Goal: Navigation & Orientation: Find specific page/section

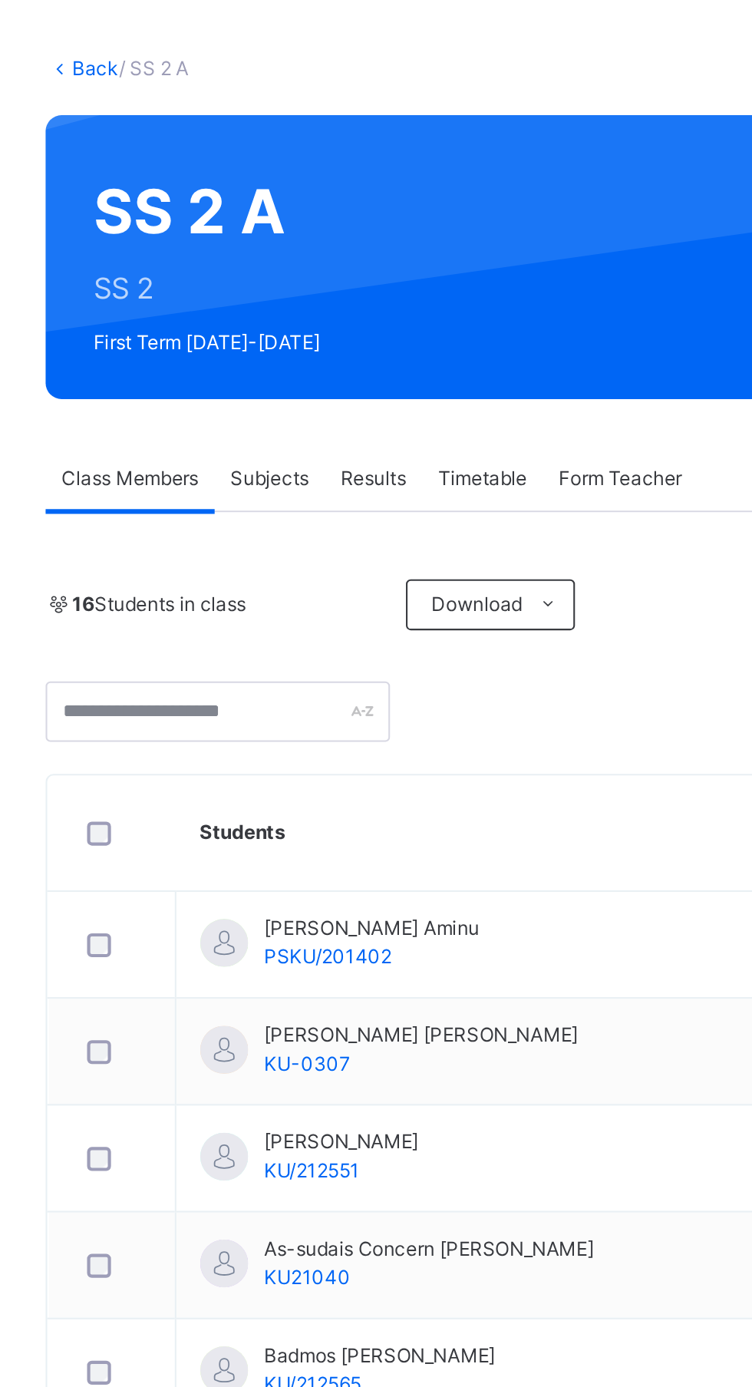
click at [337, 312] on div "Subjects" at bounding box center [319, 304] width 53 height 31
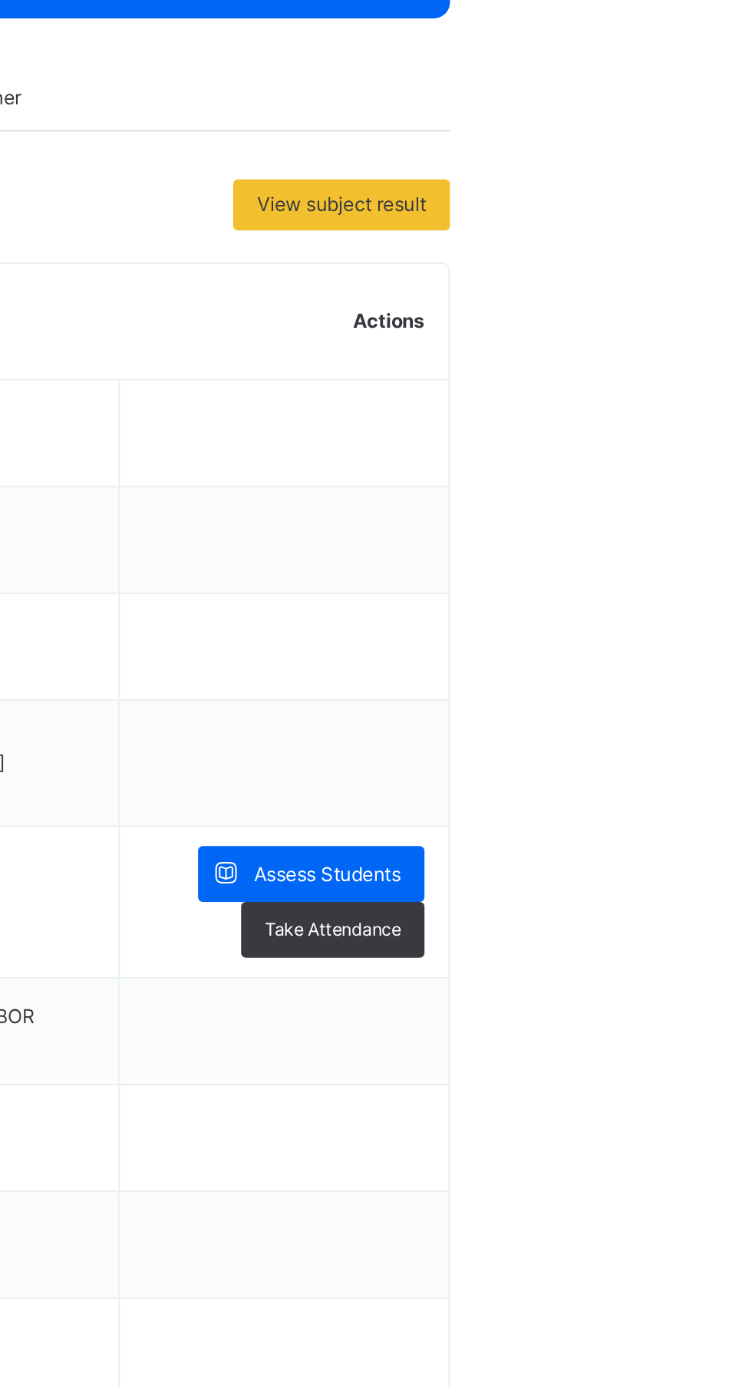
click at [691, 676] on span "Assess Students" at bounding box center [665, 678] width 71 height 14
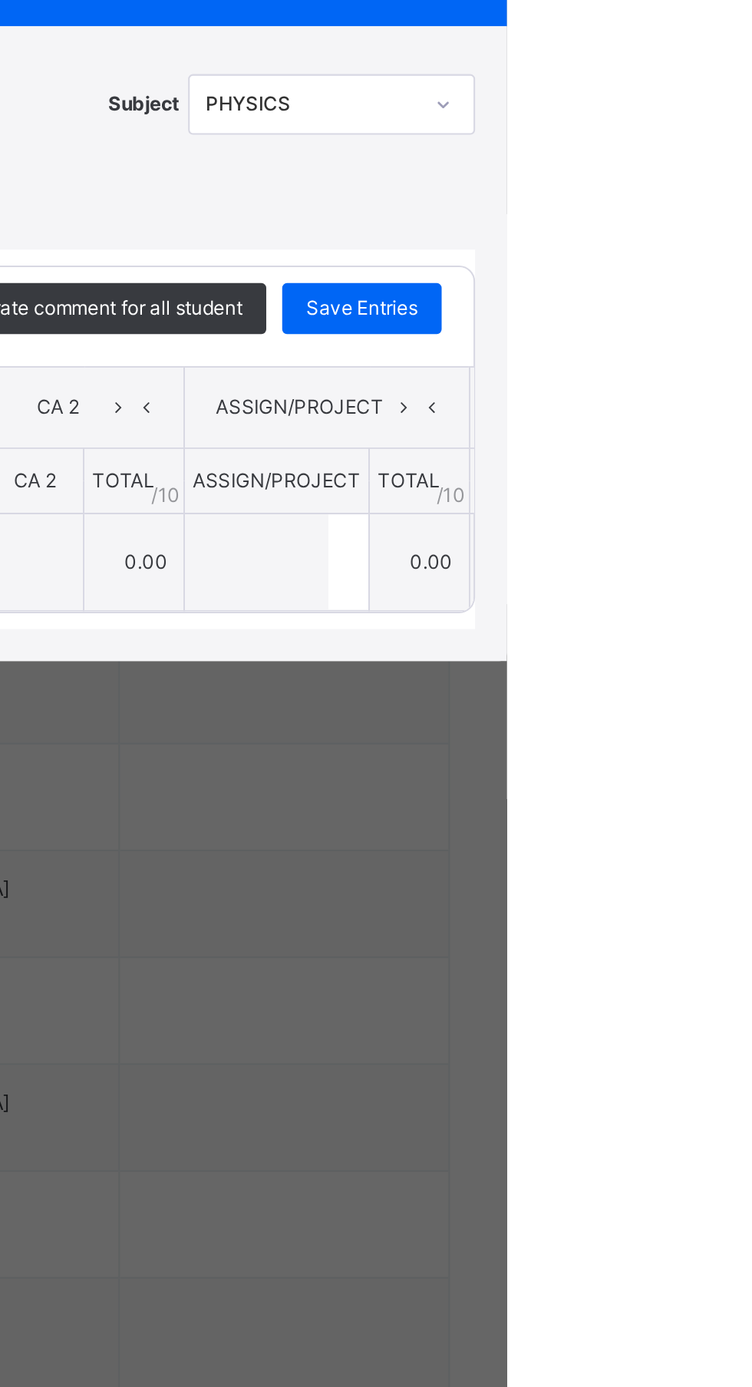
scroll to position [73, 0]
click at [737, 551] on div "×" at bounding box center [725, 540] width 23 height 21
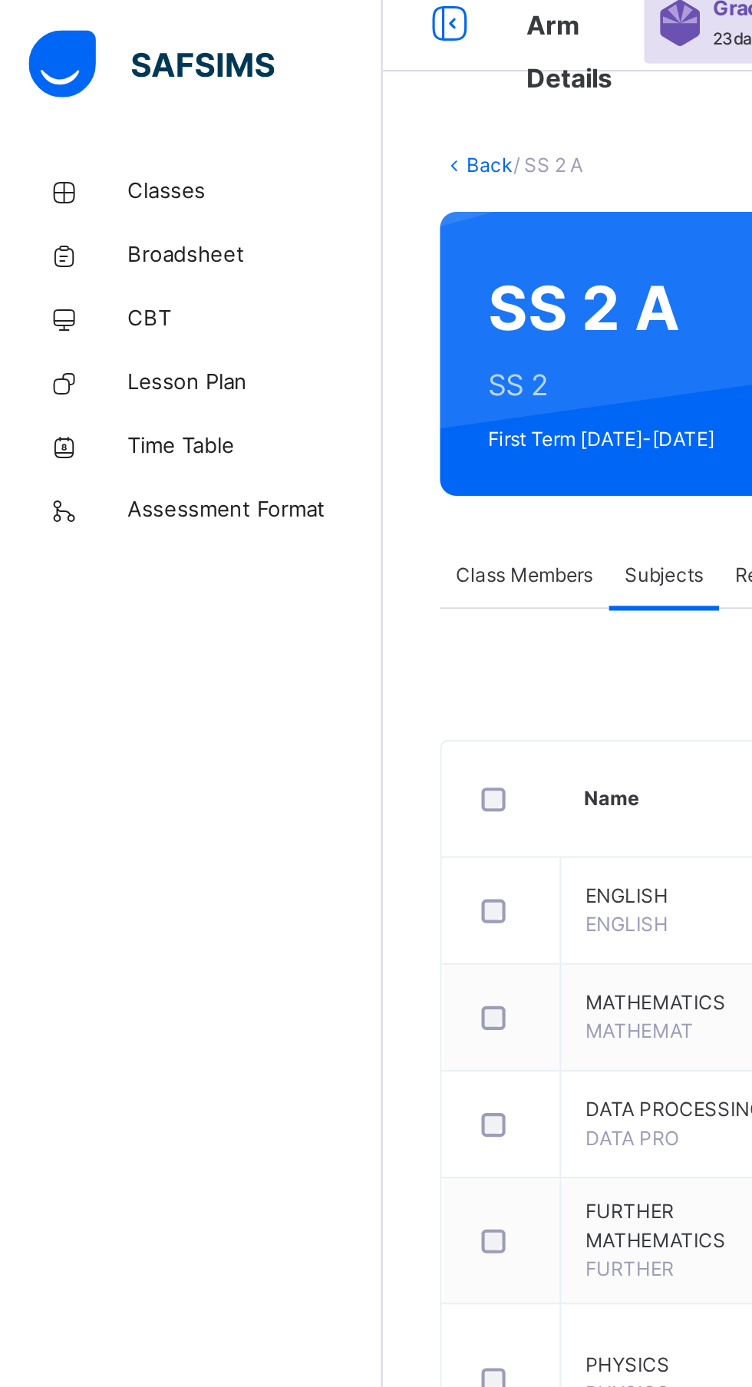
scroll to position [0, 0]
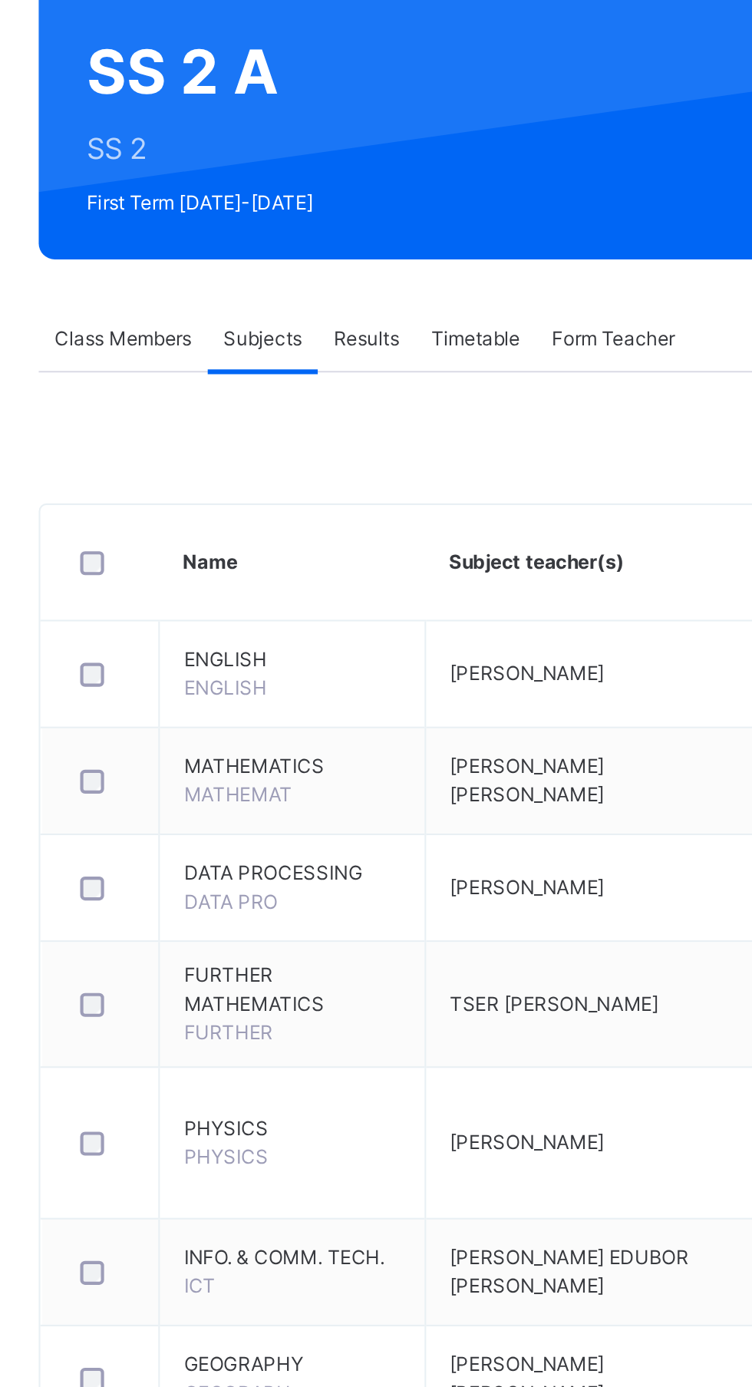
click at [261, 304] on span "Class Members" at bounding box center [253, 304] width 66 height 14
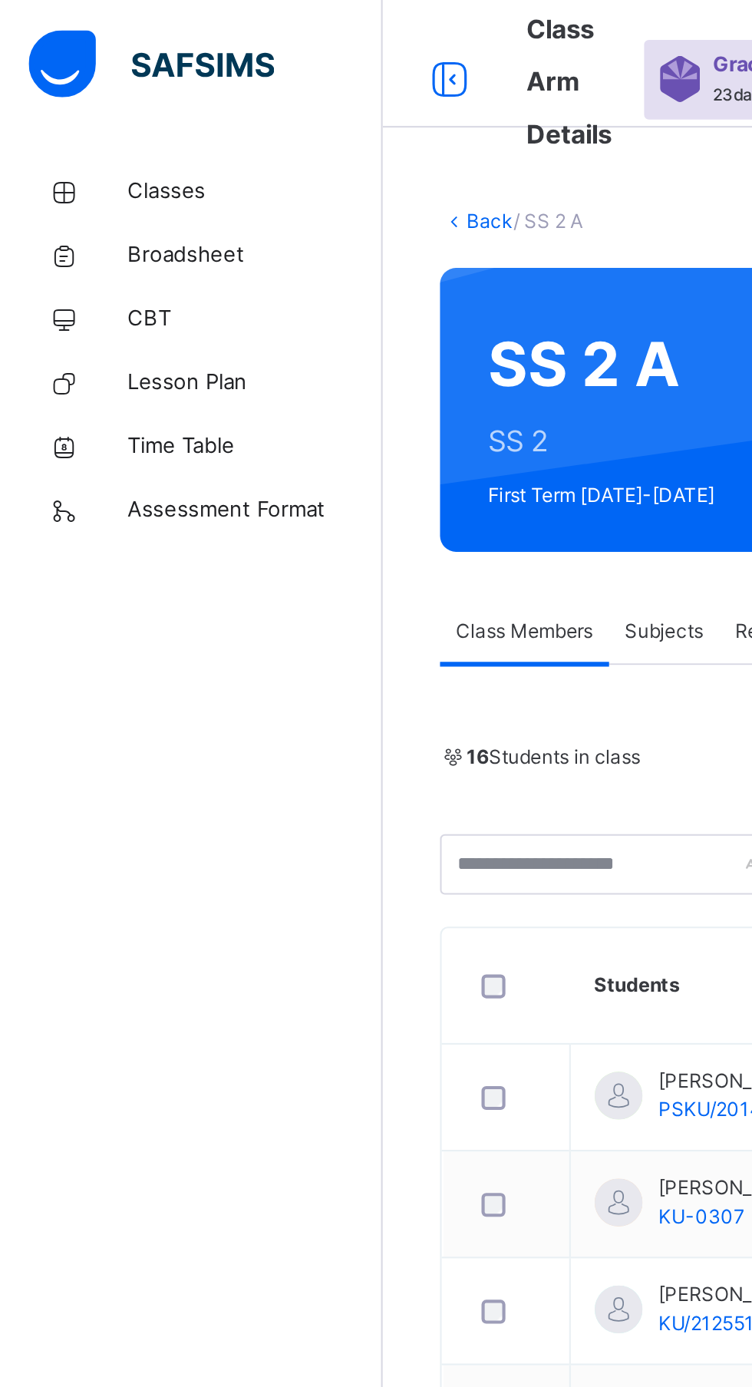
click at [105, 82] on link "Classes" at bounding box center [92, 92] width 184 height 31
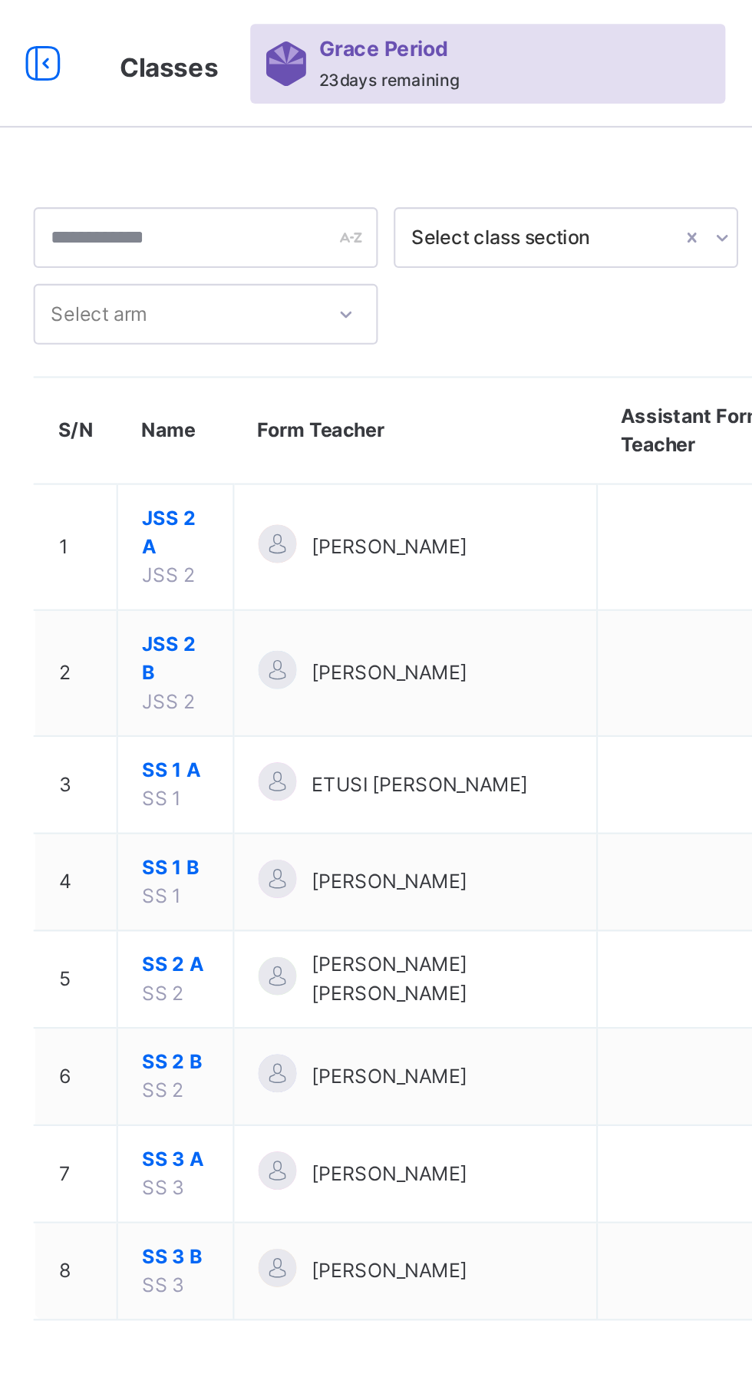
click at [421, 520] on span "[PERSON_NAME]" at bounding box center [383, 518] width 74 height 14
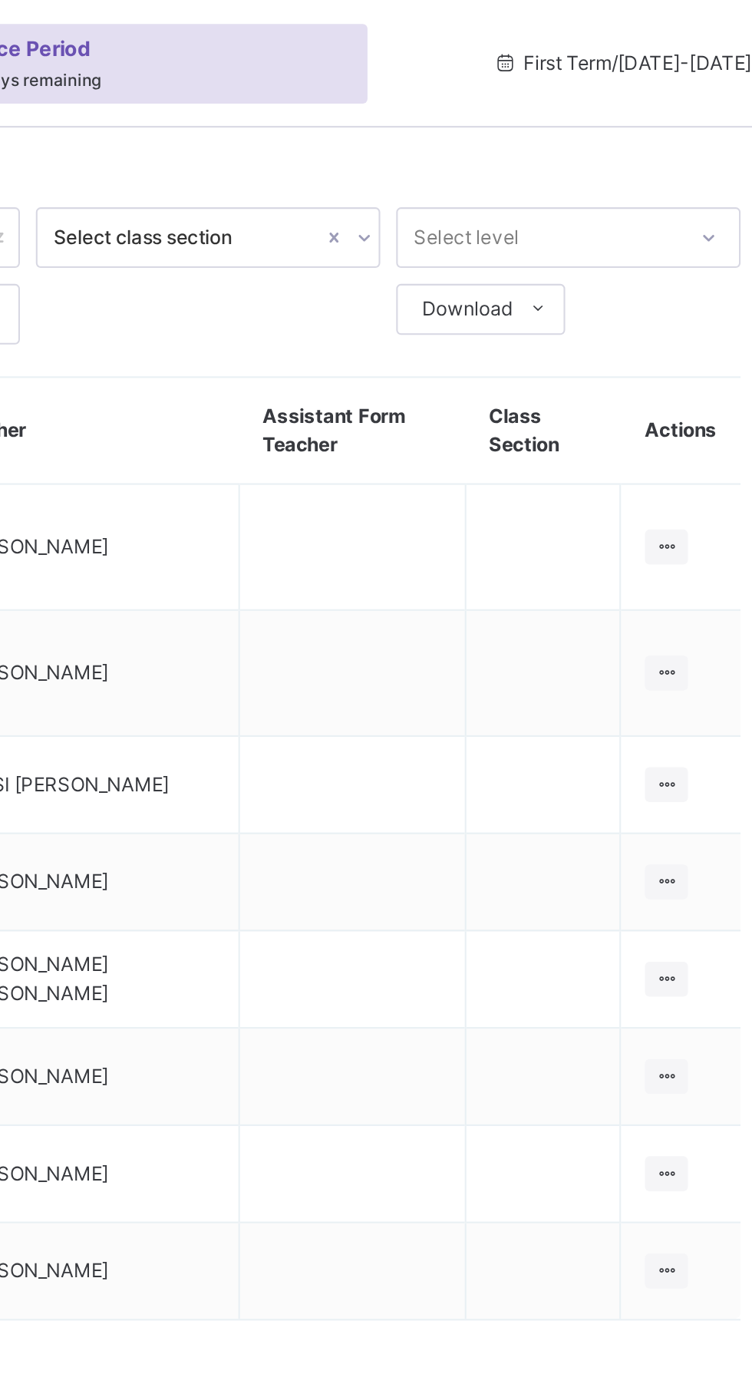
click at [692, 518] on icon at bounding box center [688, 518] width 13 height 12
click at [0, 0] on div "View Class" at bounding box center [0, 0] width 0 height 0
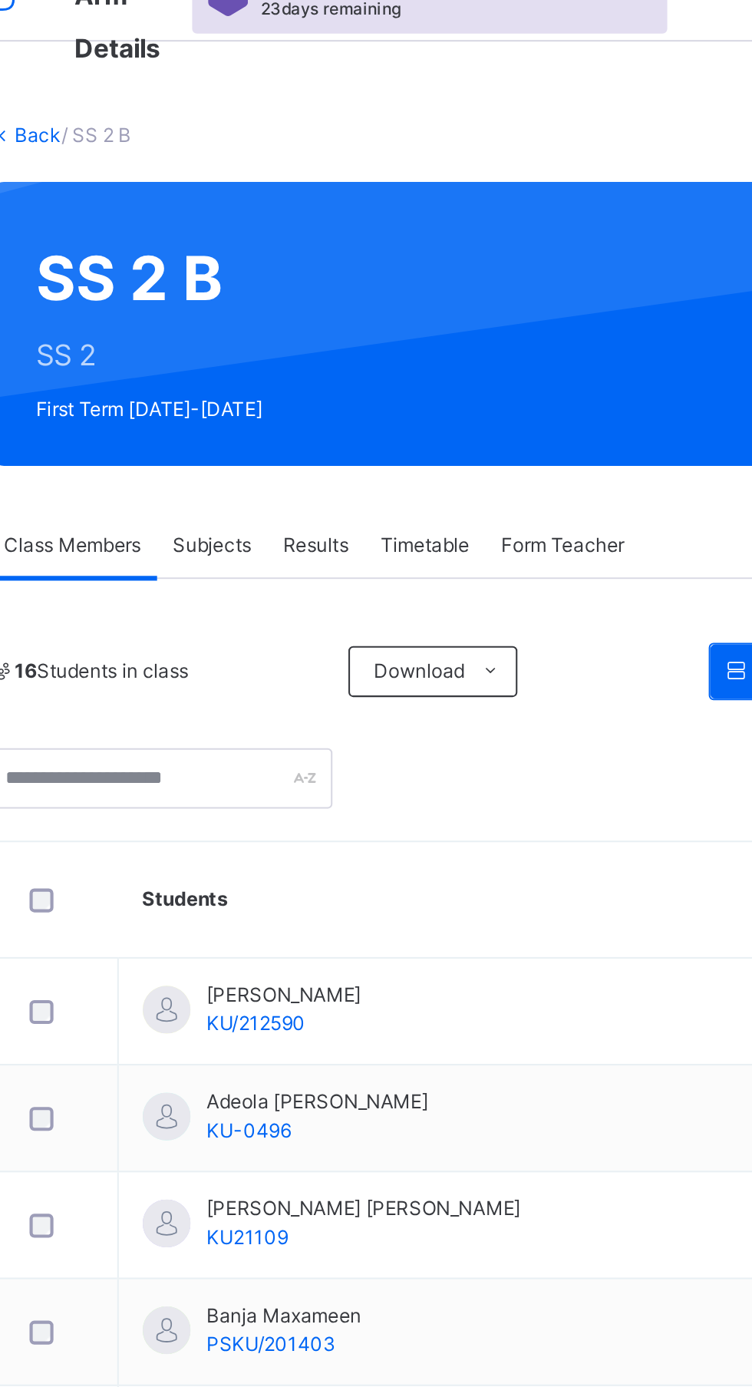
click at [109, 84] on link "Classes" at bounding box center [92, 92] width 184 height 31
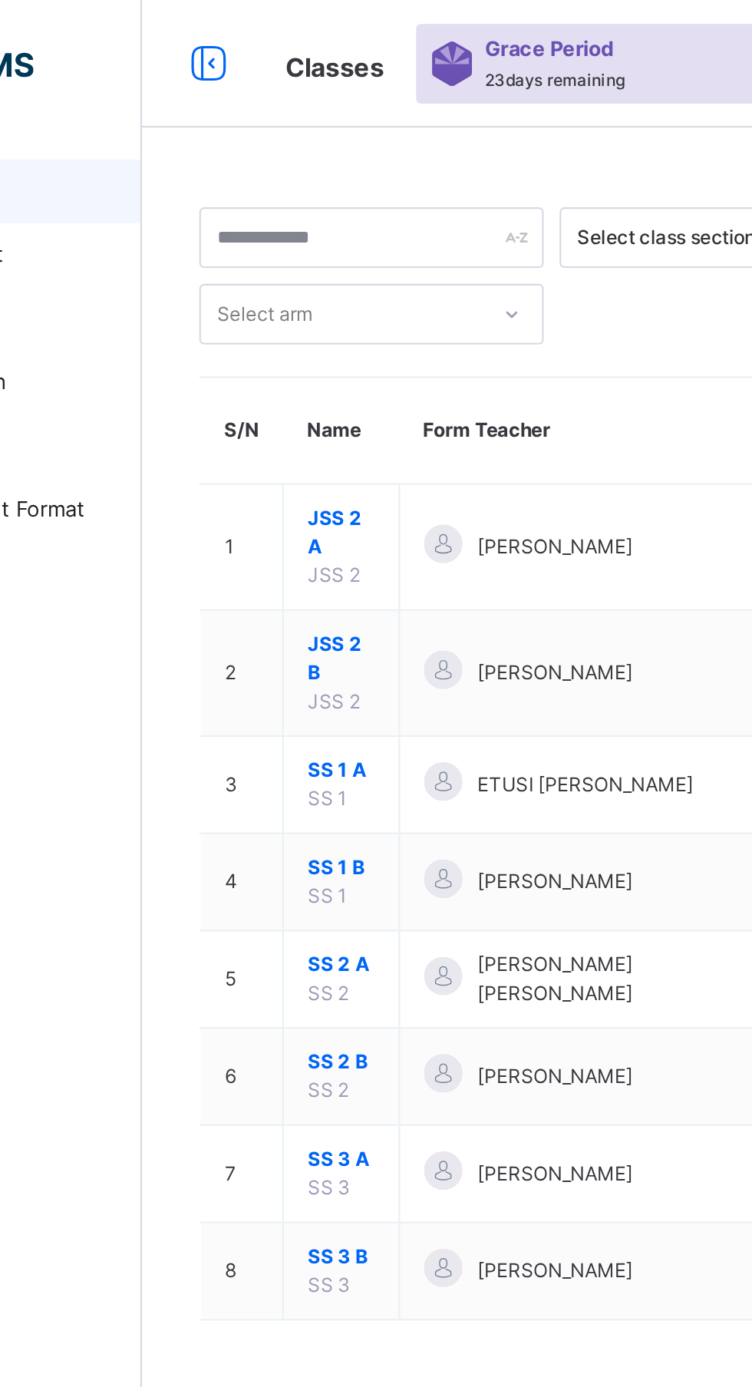
click at [385, 387] on div "ETUSI [PERSON_NAME]" at bounding box center [395, 378] width 151 height 22
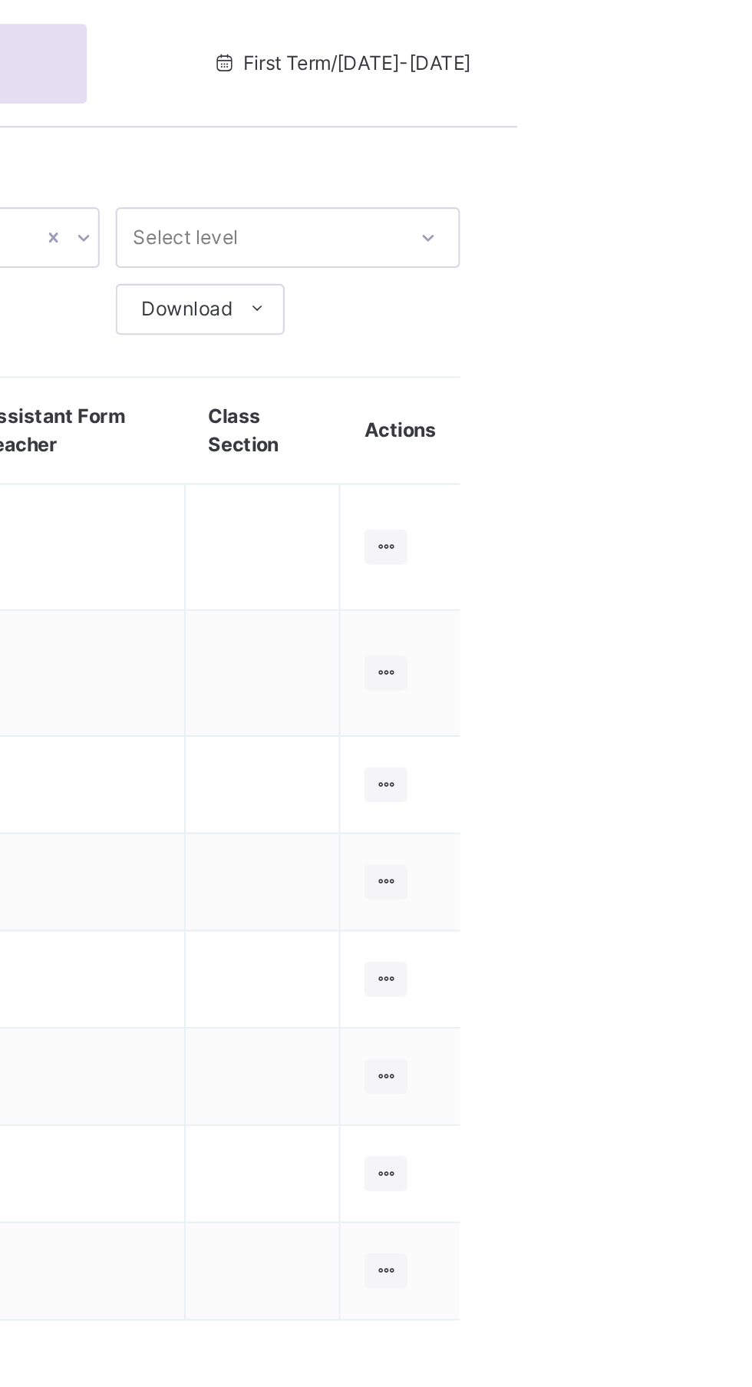
click at [697, 375] on div at bounding box center [689, 377] width 21 height 17
click at [0, 0] on div "View Class" at bounding box center [0, 0] width 0 height 0
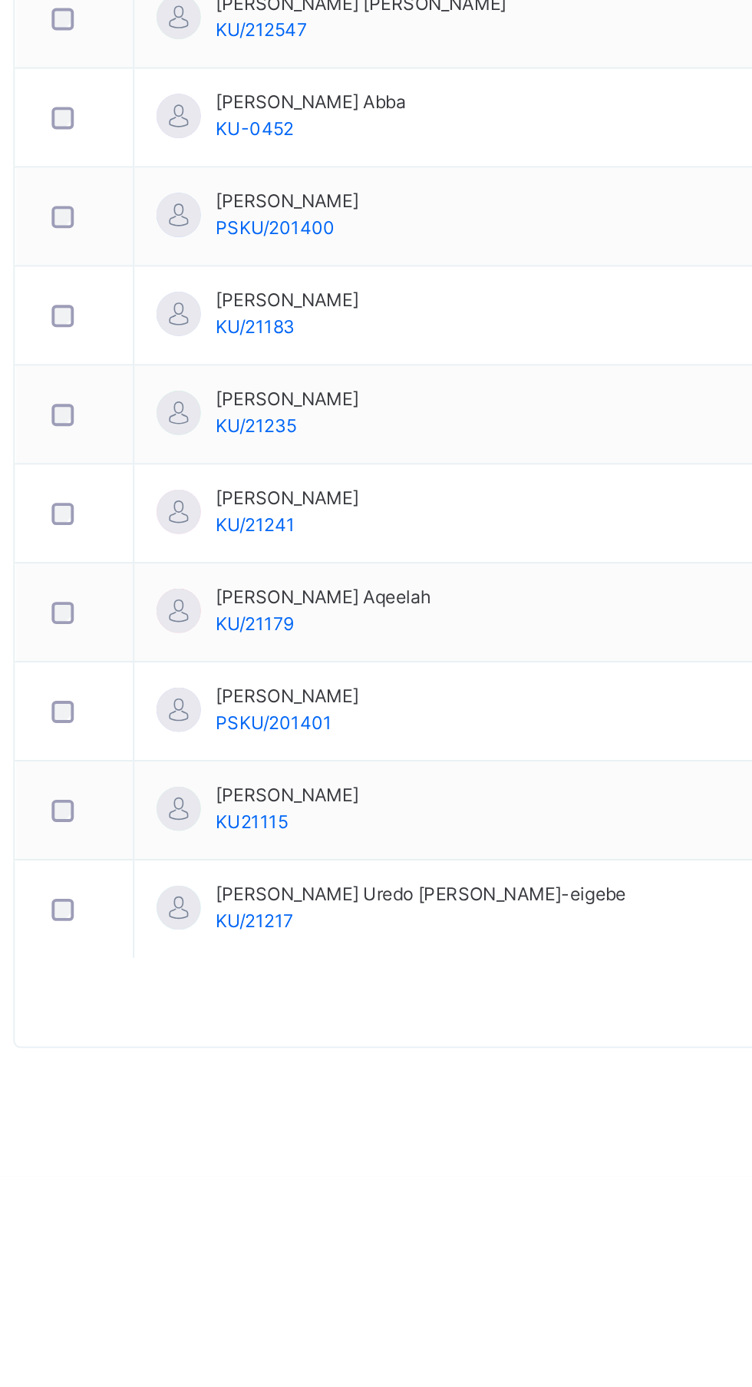
click at [578, 1386] on div "Back / SS 1 A SS 1 A SS 1 First Term [DATE]-[DATE] Class Members Subjects Resul…" at bounding box center [468, 693] width 568 height 1387
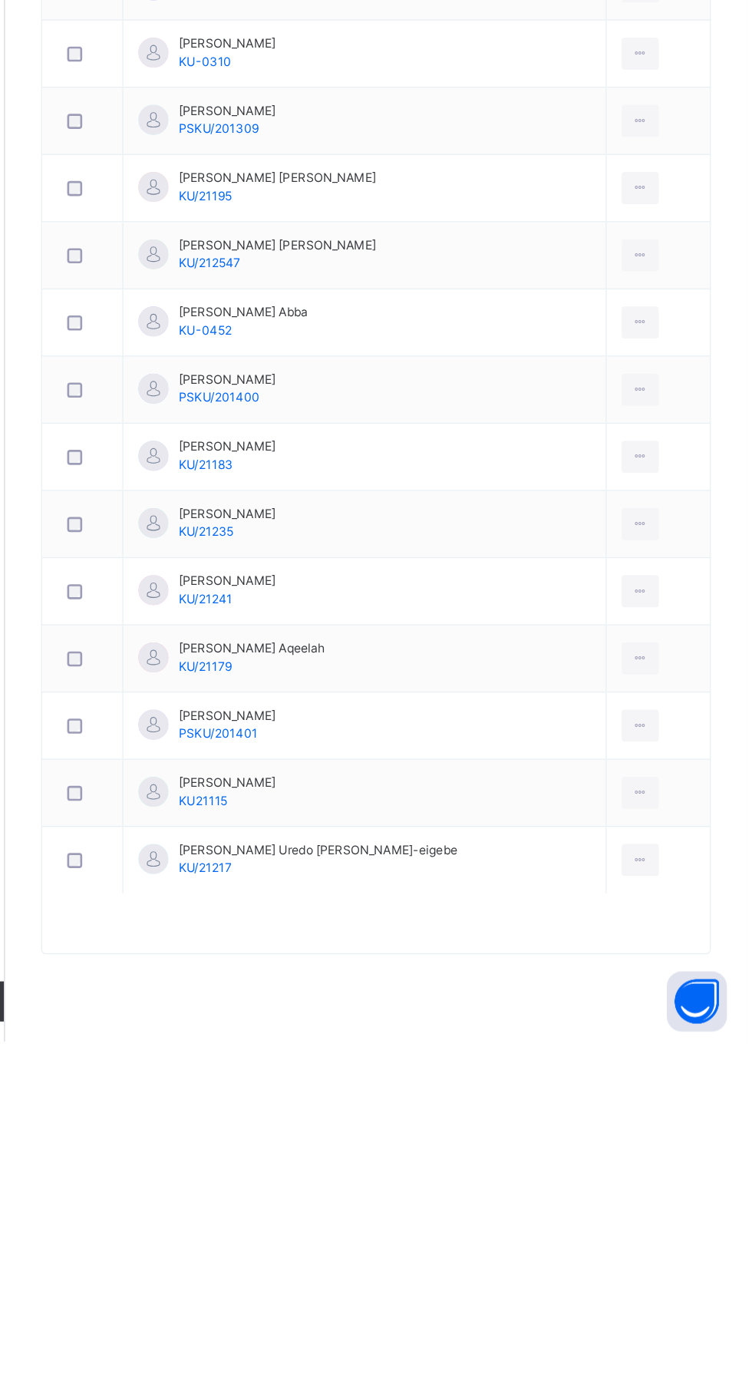
click at [713, 1385] on div "Back / SS 1 A SS 1 A SS 1 First Term [DATE]-[DATE] Class Members Subjects Resul…" at bounding box center [468, 693] width 568 height 1387
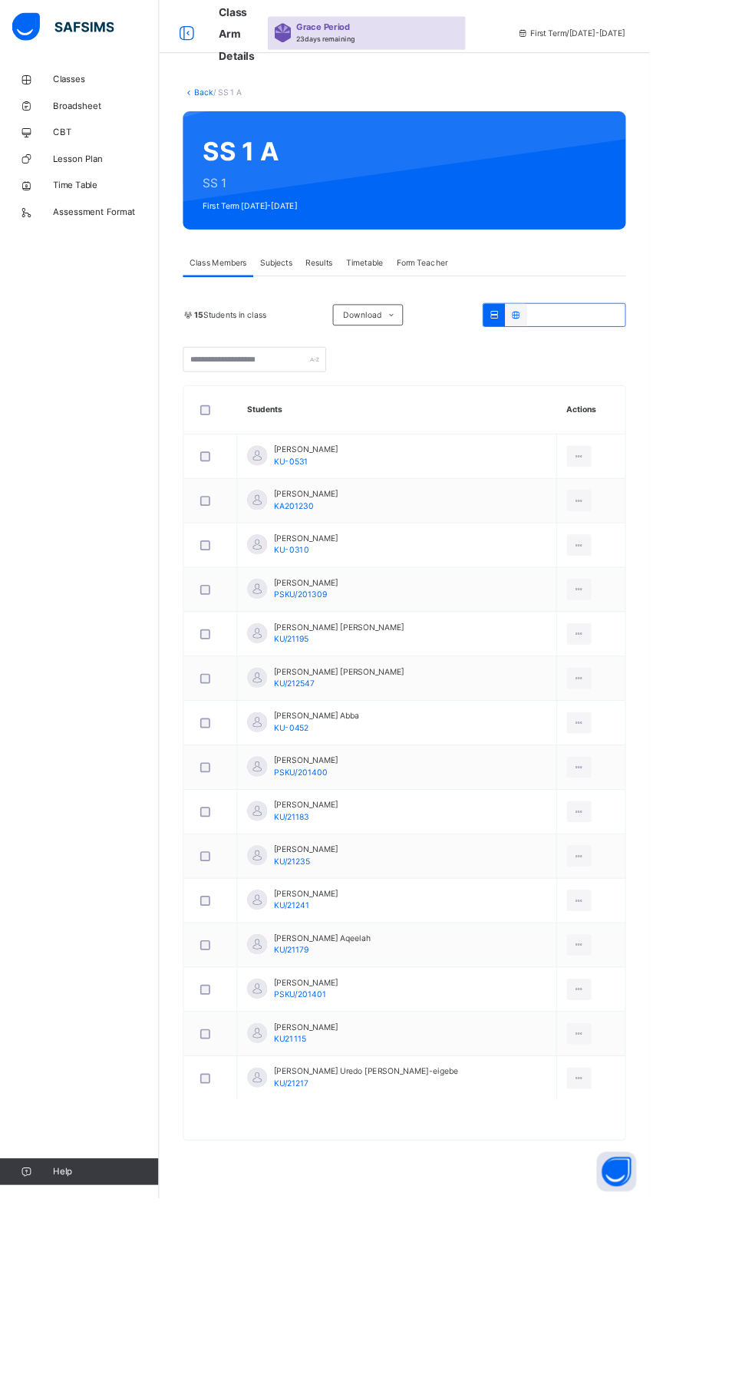
click at [752, 1386] on html "Class Arm Details Grace Period 23 days remaining First Term / [DATE]-[DATE] [PE…" at bounding box center [376, 693] width 752 height 1387
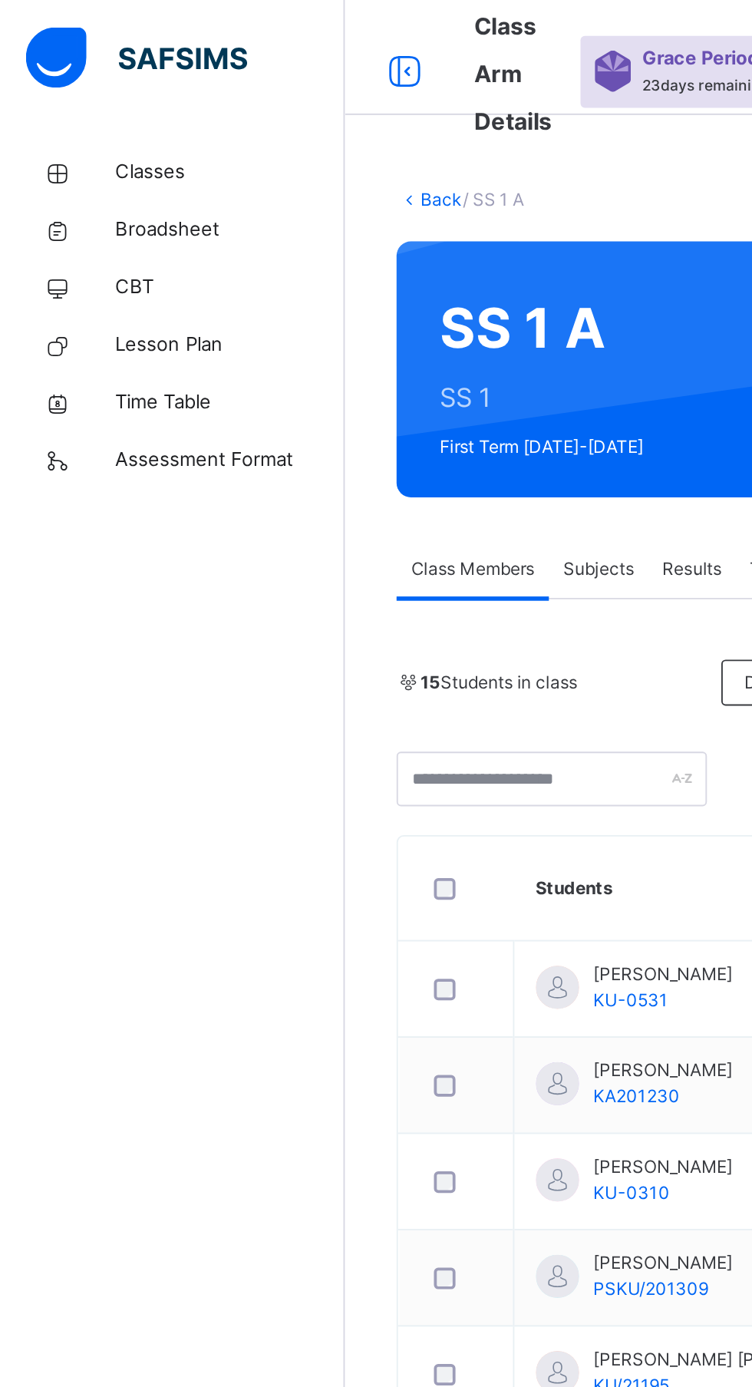
click at [59, 94] on icon at bounding box center [30, 93] width 61 height 12
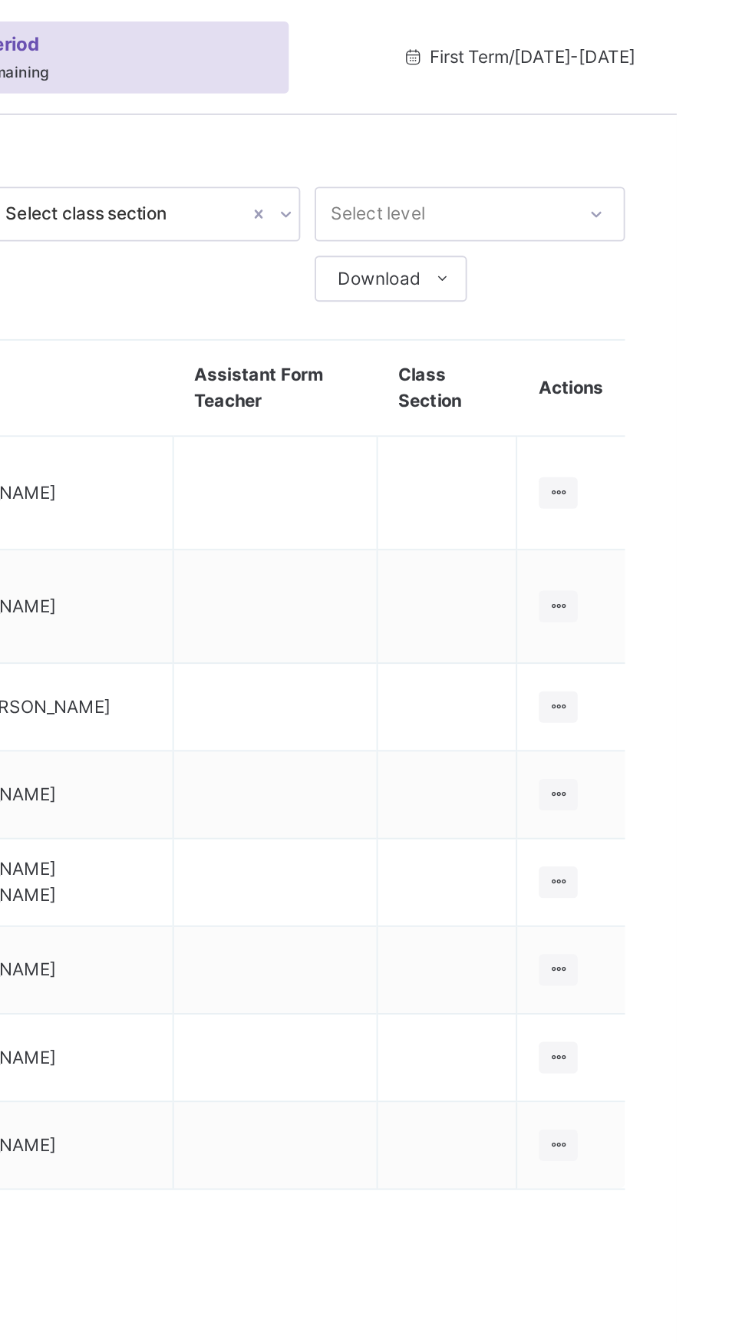
click at [689, 424] on icon at bounding box center [688, 424] width 13 height 12
click at [662, 484] on td at bounding box center [629, 471] width 75 height 47
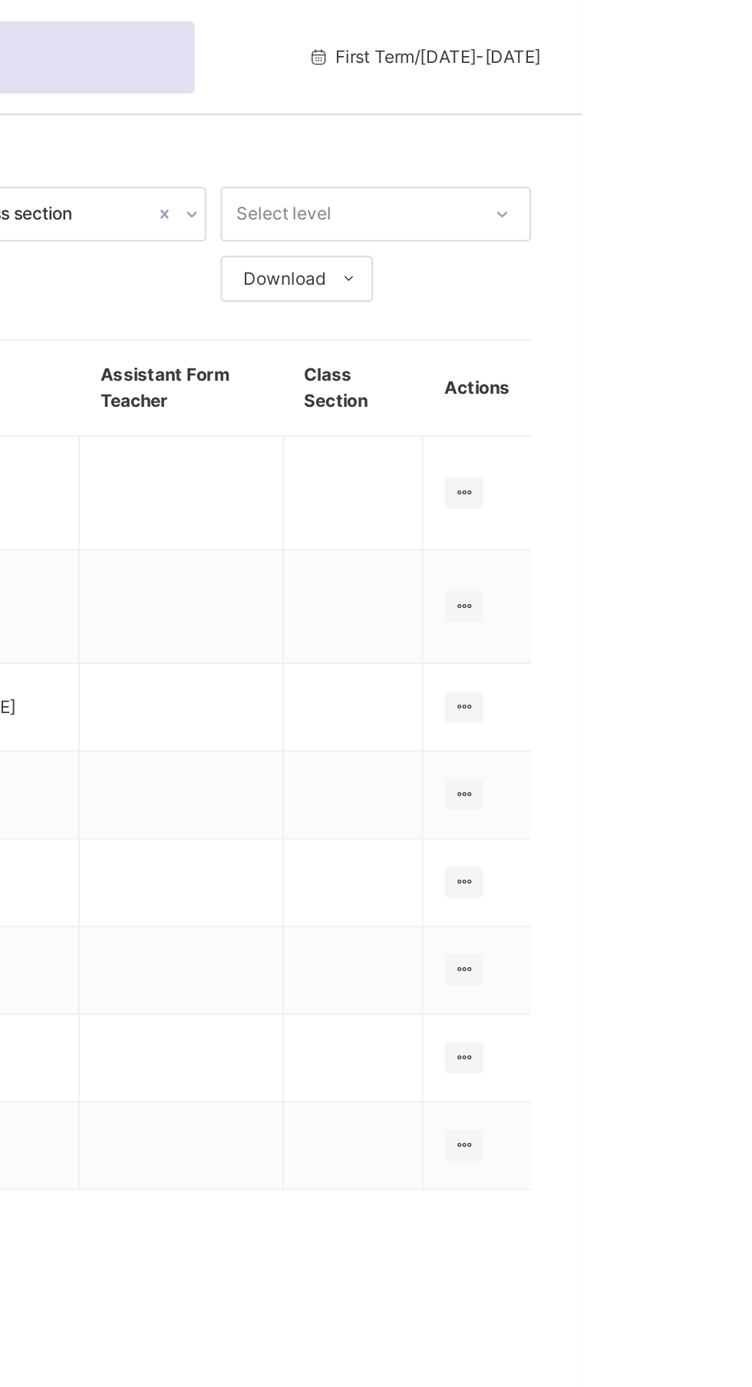
click at [689, 424] on icon at bounding box center [688, 424] width 13 height 12
click at [0, 0] on div "View Class" at bounding box center [0, 0] width 0 height 0
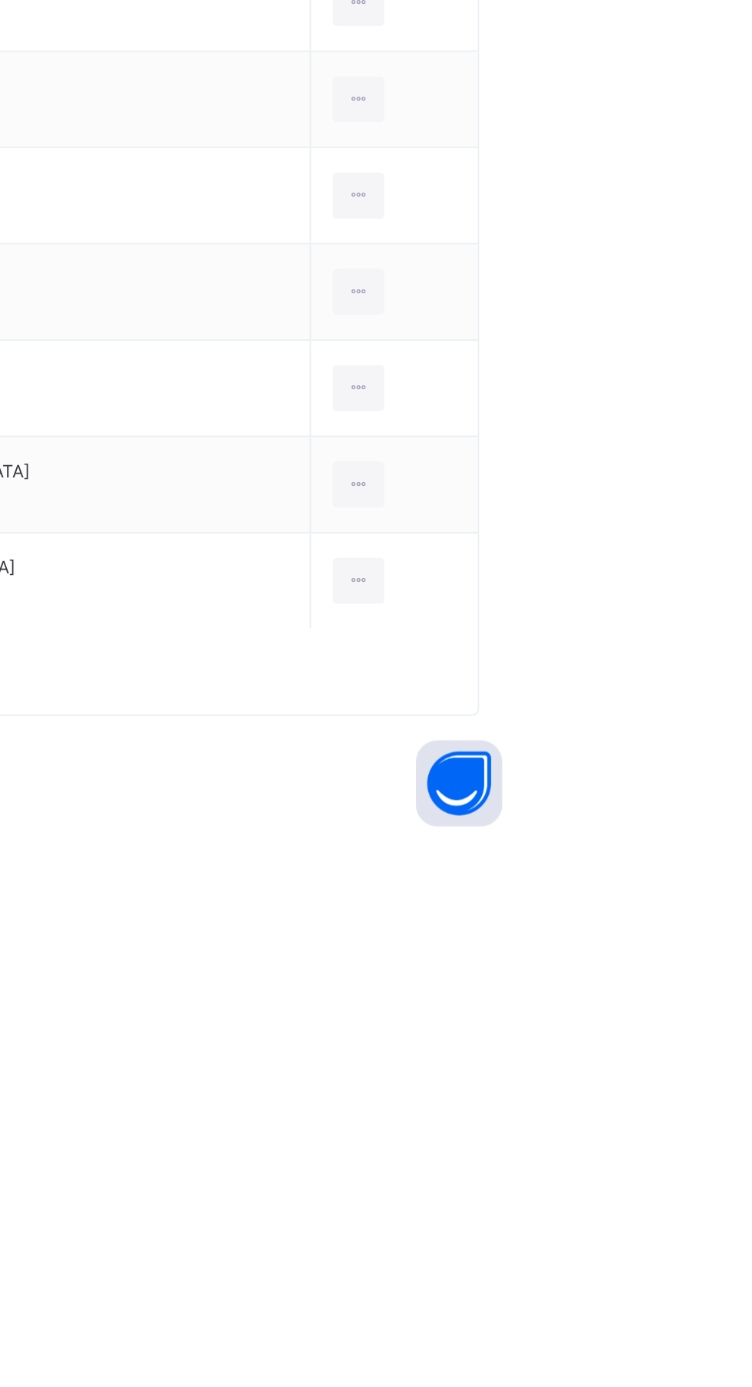
scroll to position [70, 0]
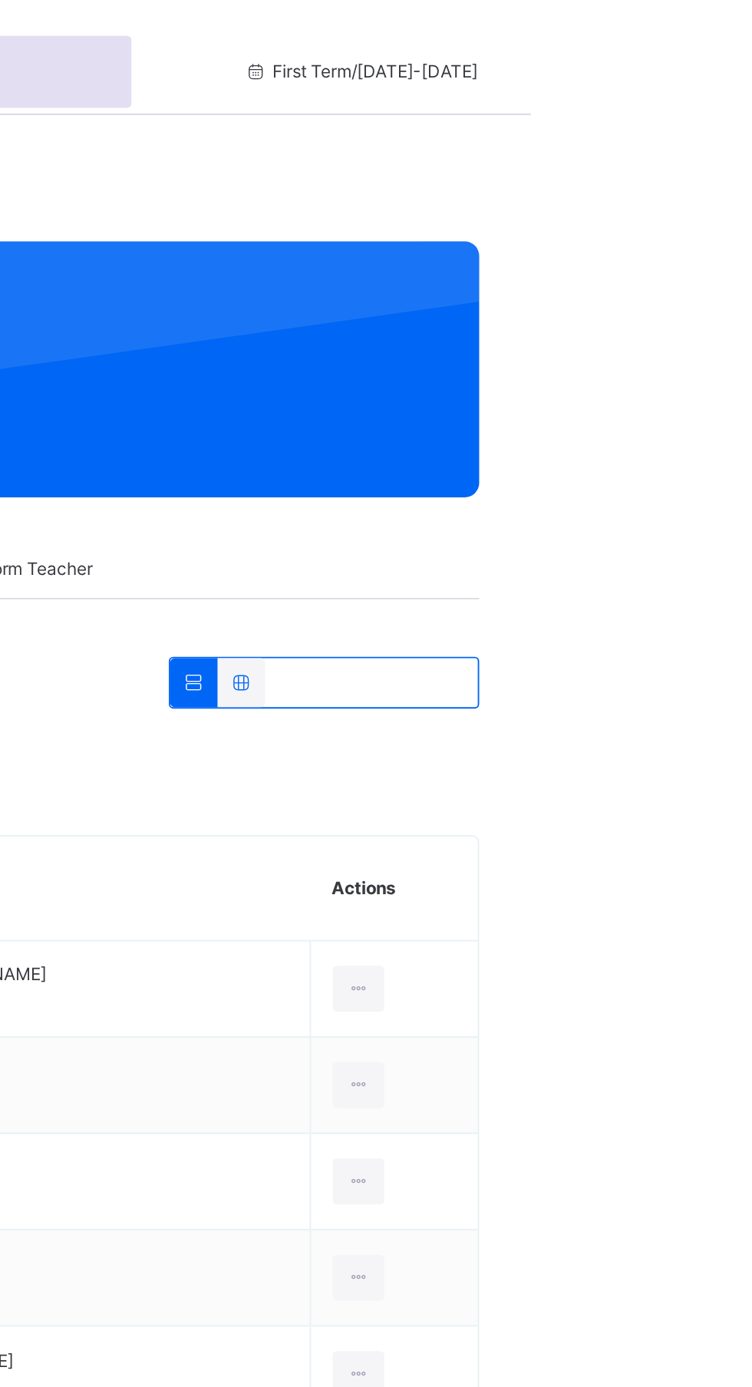
click at [110, 88] on span "Classes" at bounding box center [122, 91] width 123 height 15
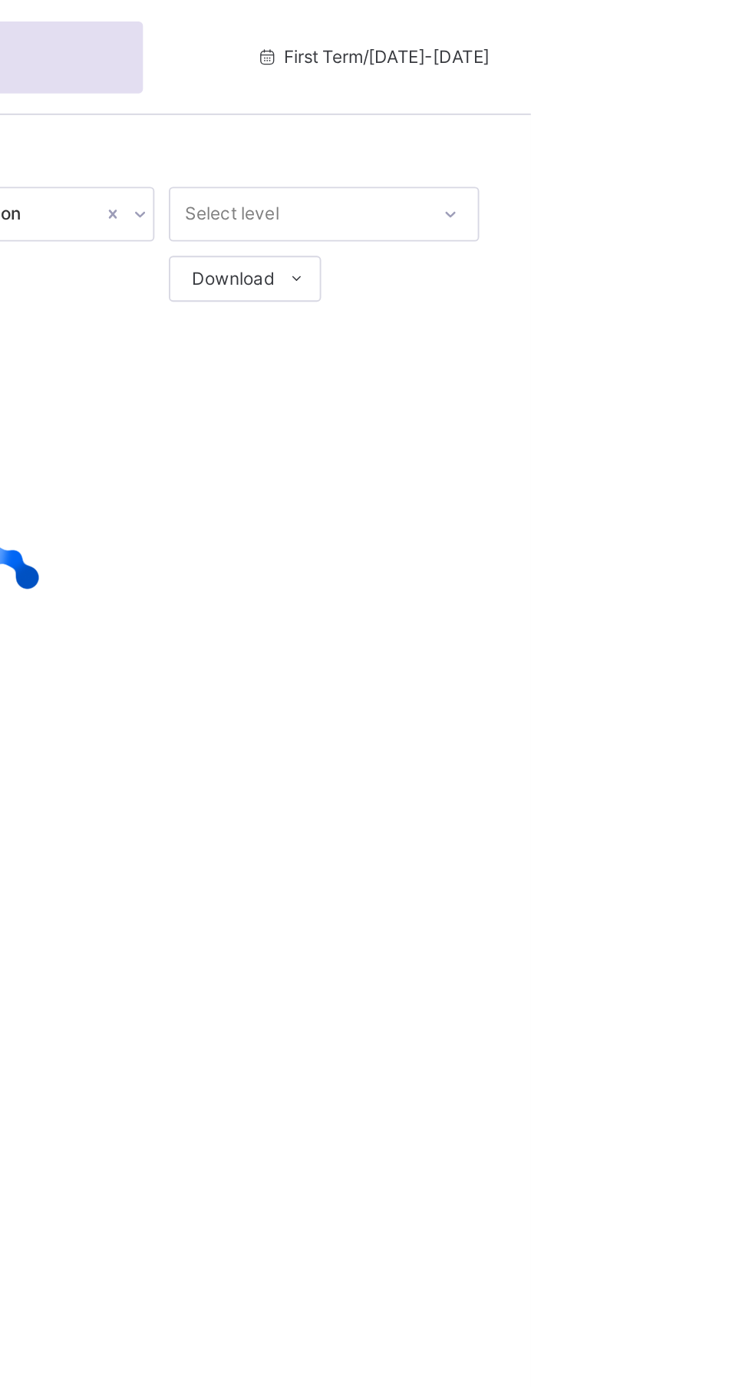
click at [64, 97] on span "Classes" at bounding box center [124, 91] width 121 height 15
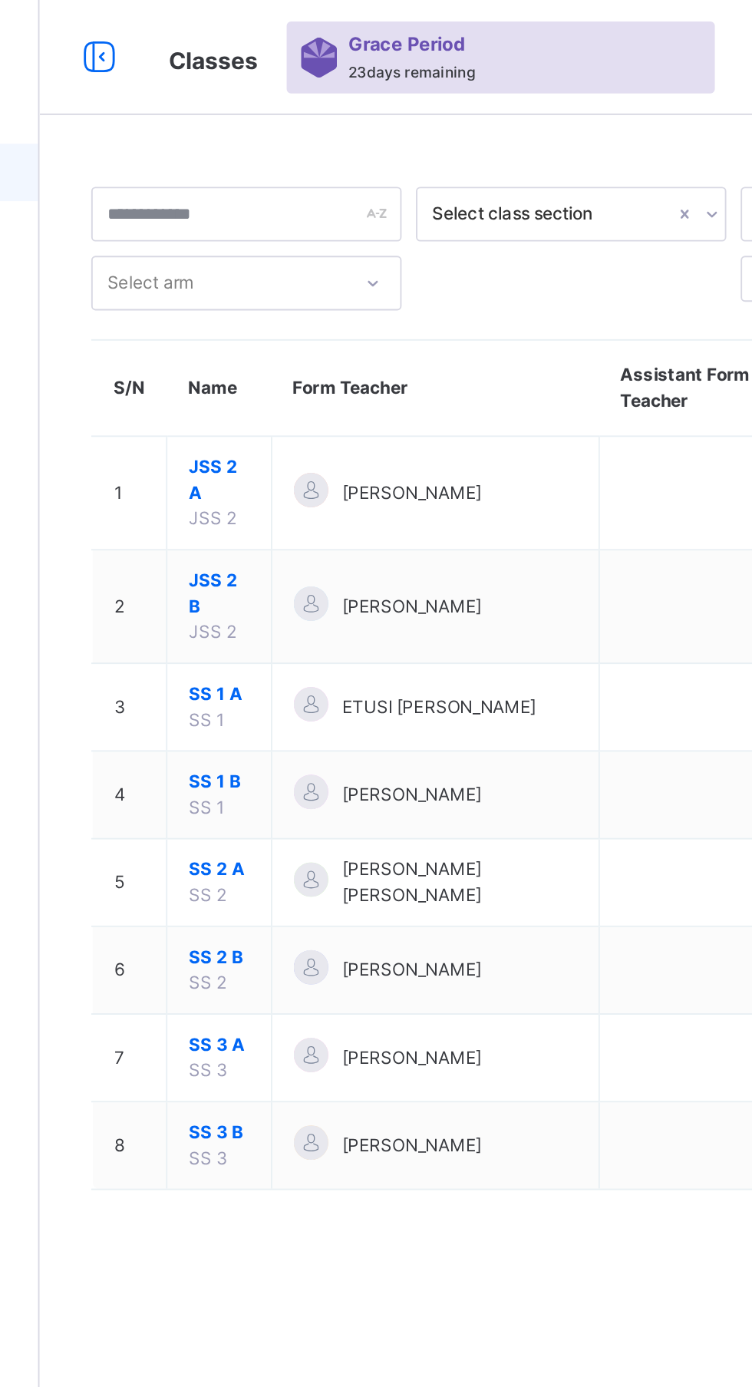
click at [543, 567] on td at bounding box center [537, 565] width 109 height 47
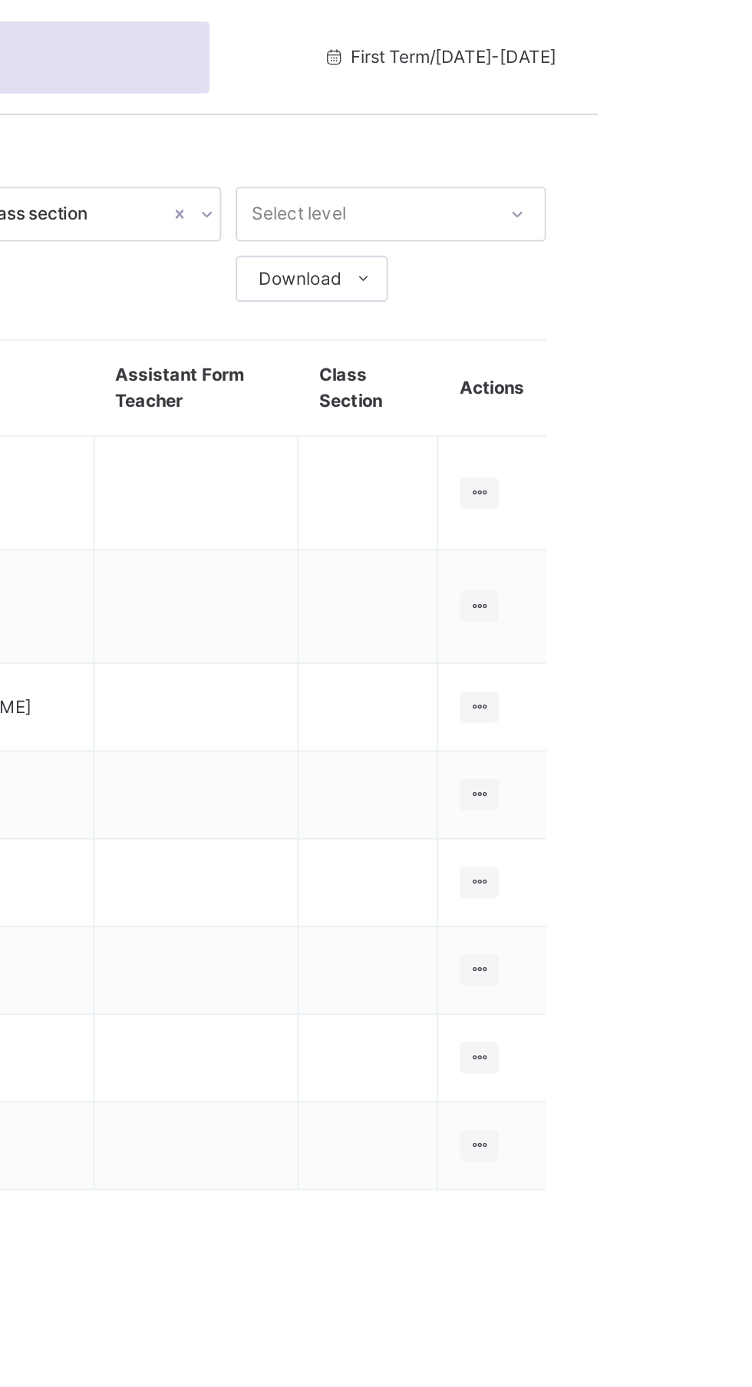
click at [690, 565] on icon at bounding box center [688, 565] width 13 height 12
click at [0, 0] on div "View Class" at bounding box center [0, 0] width 0 height 0
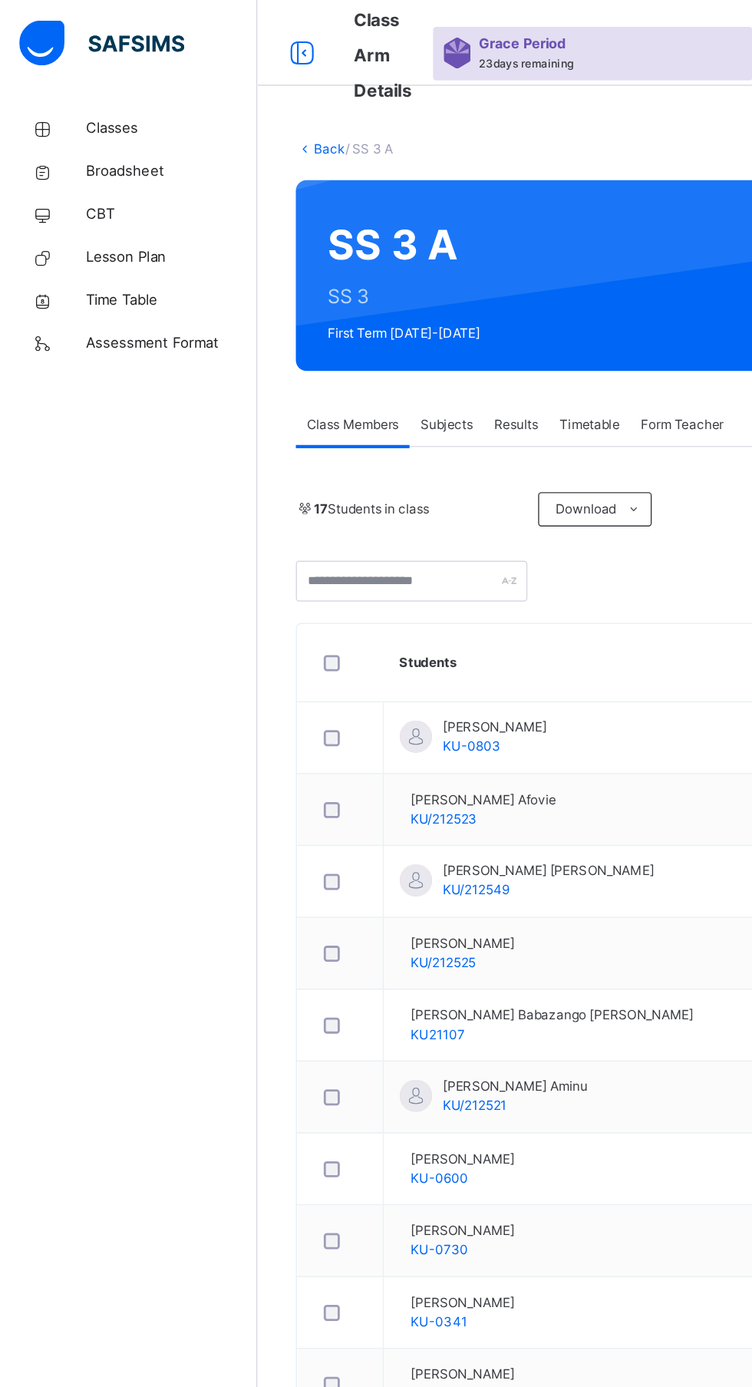
click at [71, 84] on link "Classes" at bounding box center [92, 92] width 184 height 31
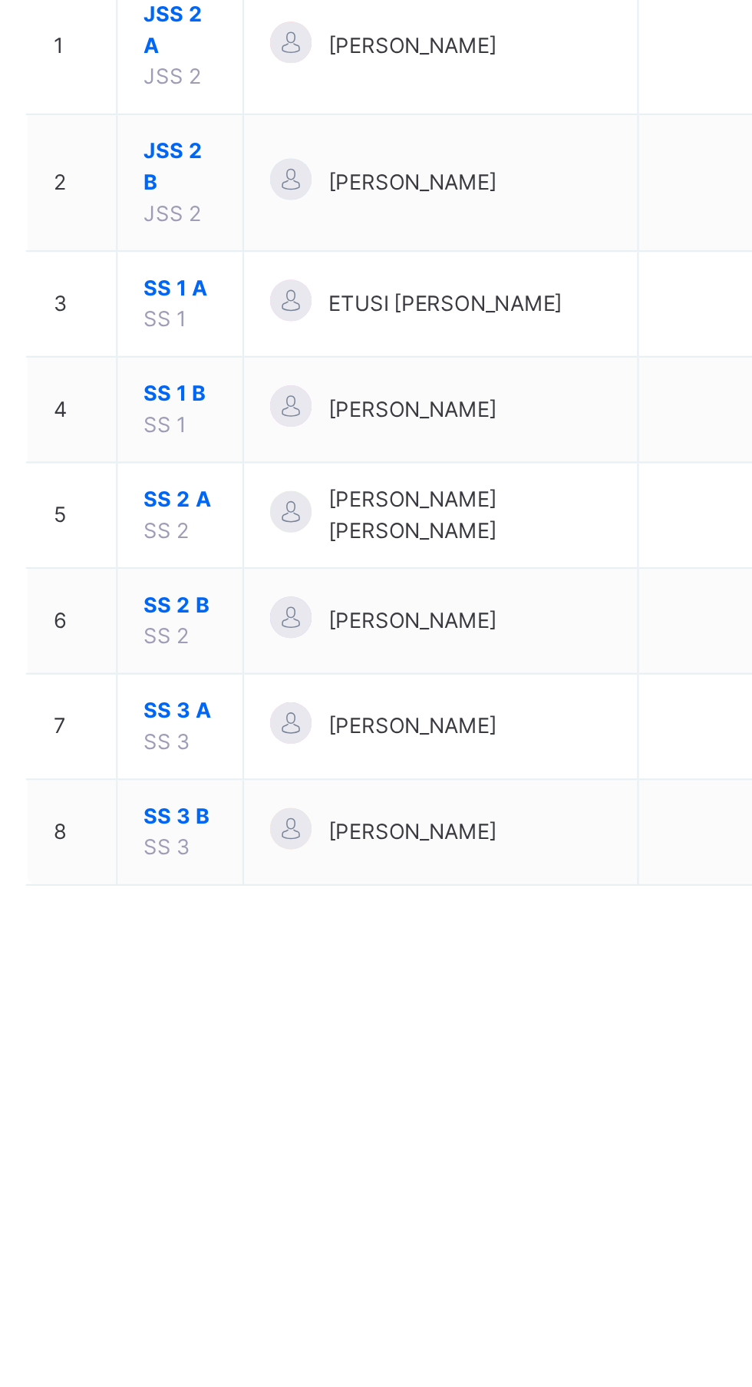
click at [501, 612] on td at bounding box center [537, 612] width 109 height 47
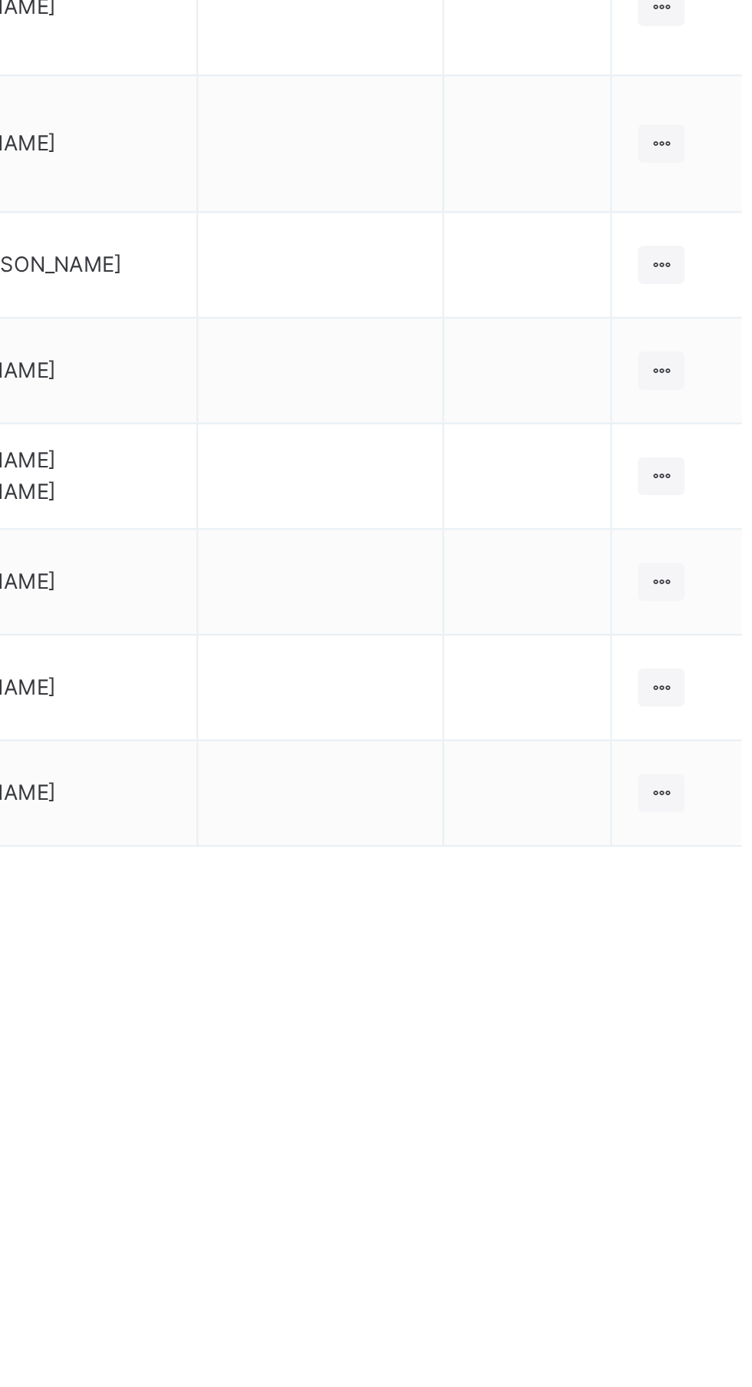
click at [689, 612] on icon at bounding box center [688, 612] width 13 height 12
click at [0, 0] on div "View Class" at bounding box center [0, 0] width 0 height 0
